Goal: Check status: Check status

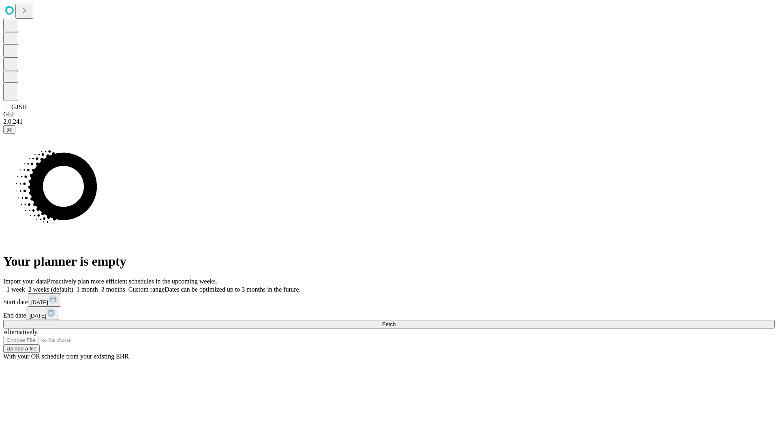
click at [395, 321] on span "Fetch" at bounding box center [388, 324] width 13 height 6
